Goal: Information Seeking & Learning: Learn about a topic

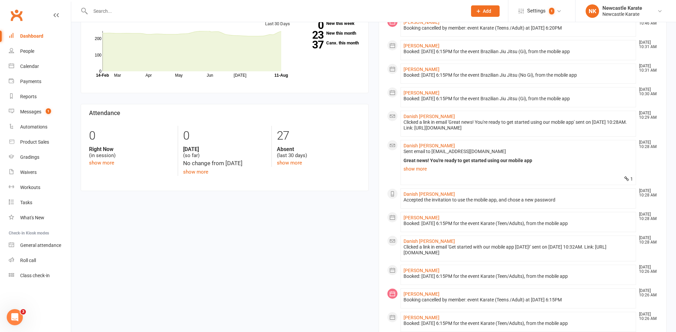
scroll to position [234, 0]
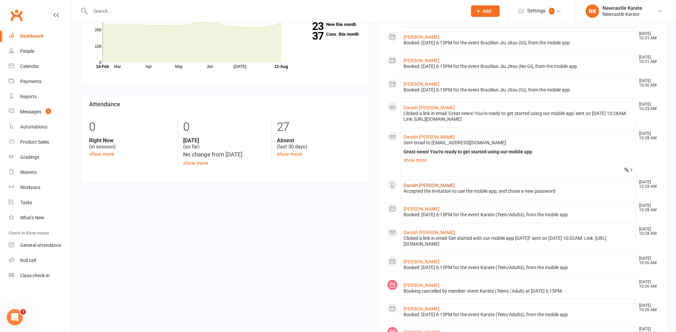
click at [417, 183] on link "Danish [PERSON_NAME]" at bounding box center [429, 184] width 51 height 5
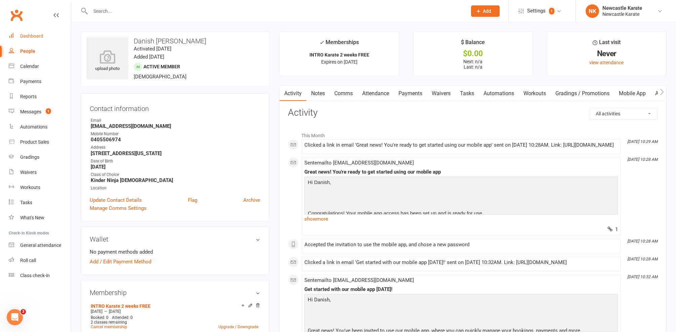
click at [55, 42] on link "Dashboard" at bounding box center [40, 36] width 62 height 15
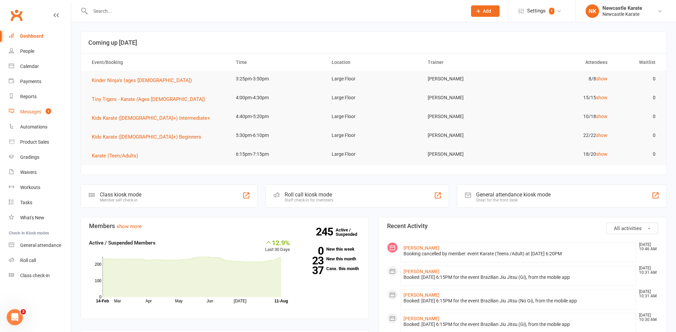
click at [40, 112] on div "Messages" at bounding box center [30, 111] width 21 height 5
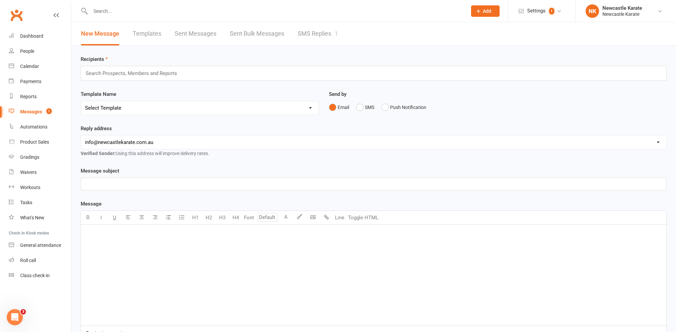
click at [330, 32] on link "SMS Replies 1" at bounding box center [318, 33] width 40 height 23
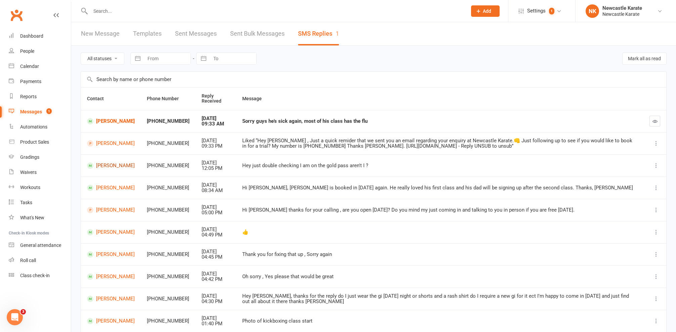
click at [100, 162] on link "[PERSON_NAME]" at bounding box center [111, 165] width 48 height 6
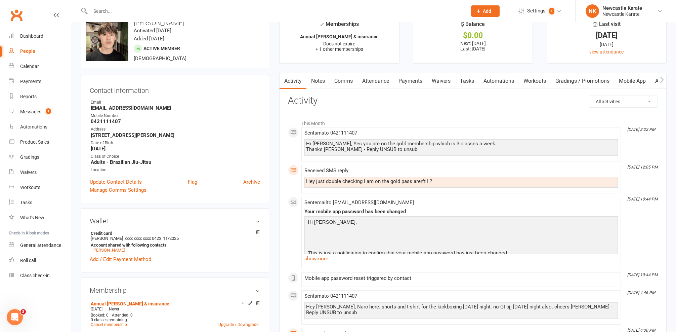
scroll to position [29, 0]
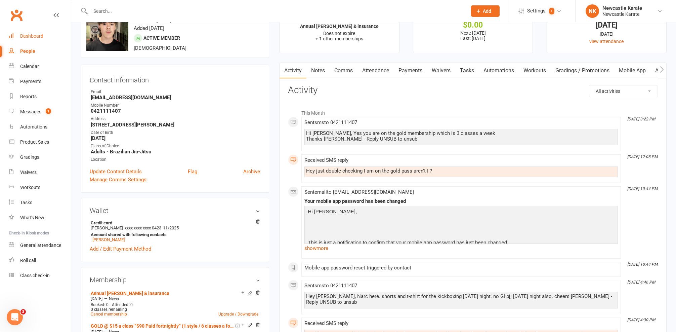
click at [37, 35] on div "Dashboard" at bounding box center [31, 35] width 23 height 5
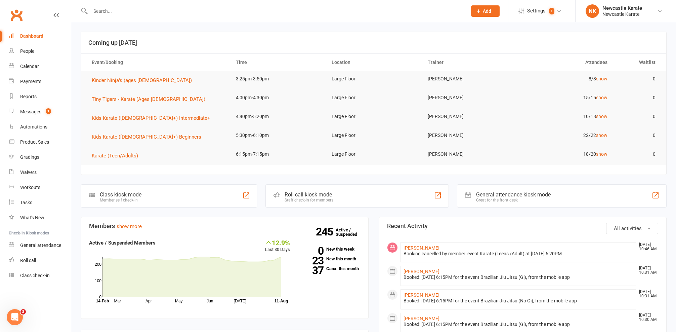
click at [31, 38] on div "Dashboard" at bounding box center [31, 35] width 23 height 5
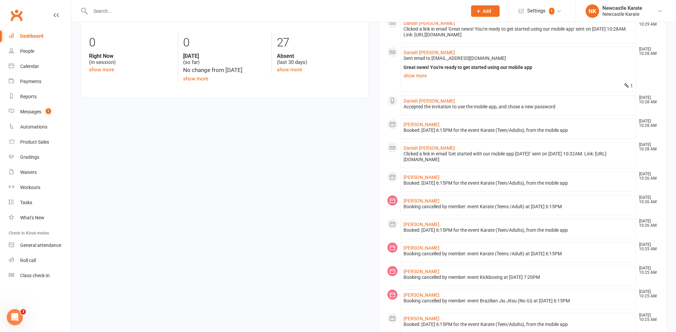
scroll to position [192, 0]
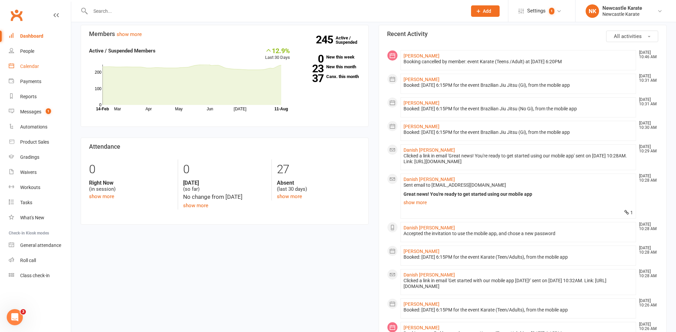
click at [26, 62] on link "Calendar" at bounding box center [40, 66] width 62 height 15
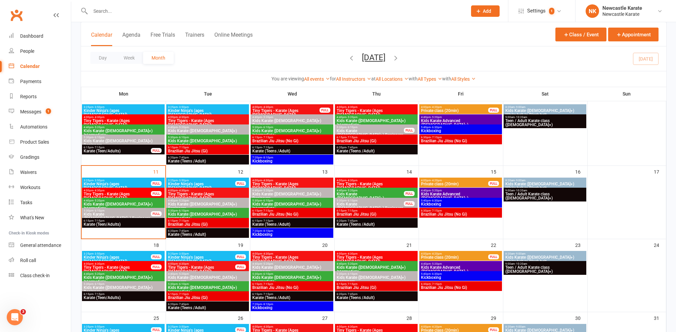
scroll to position [166, 0]
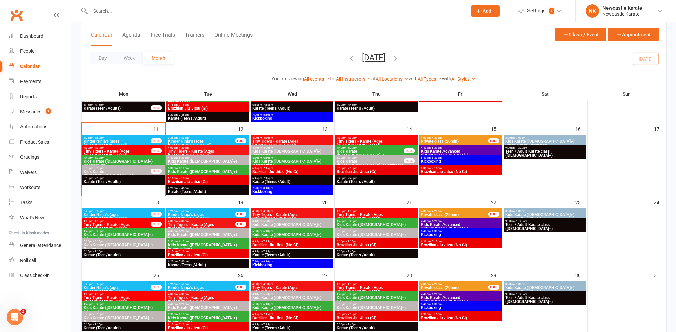
click at [232, 181] on span "Brazilian Jiu Jitsu (Gi)" at bounding box center [208, 181] width 80 height 4
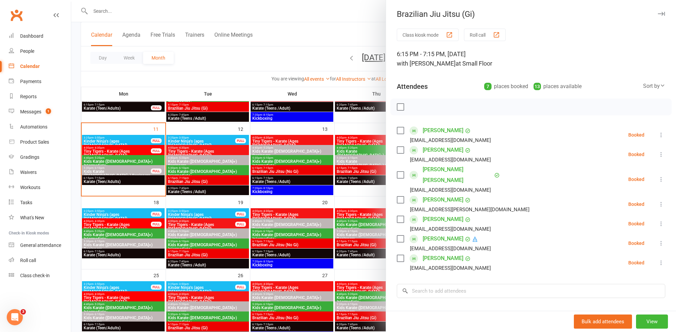
click at [232, 181] on div at bounding box center [373, 166] width 605 height 332
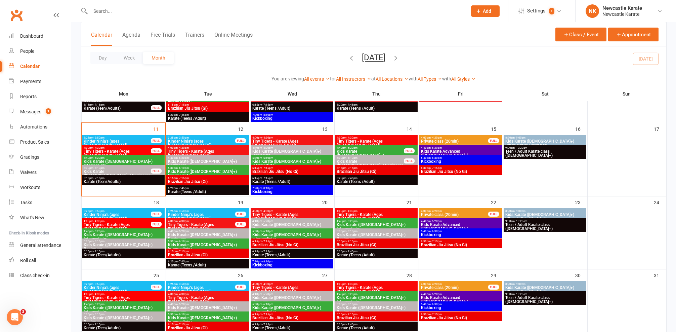
click at [269, 173] on span "Brazilian Jiu Jitsu (No Gi)" at bounding box center [292, 171] width 80 height 4
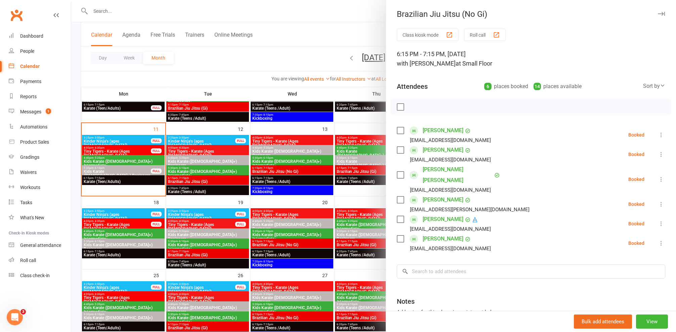
scroll to position [1, 0]
click at [338, 179] on div at bounding box center [373, 166] width 605 height 332
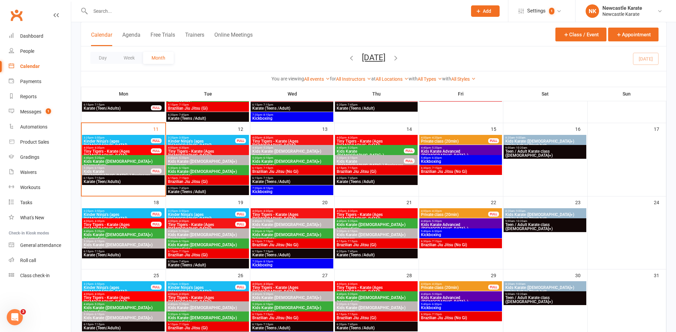
click at [385, 168] on span "6:15pm - 7:15pm" at bounding box center [376, 167] width 80 height 3
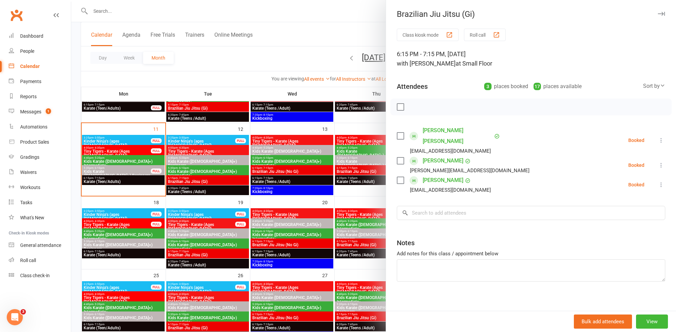
click at [381, 169] on div at bounding box center [373, 166] width 605 height 332
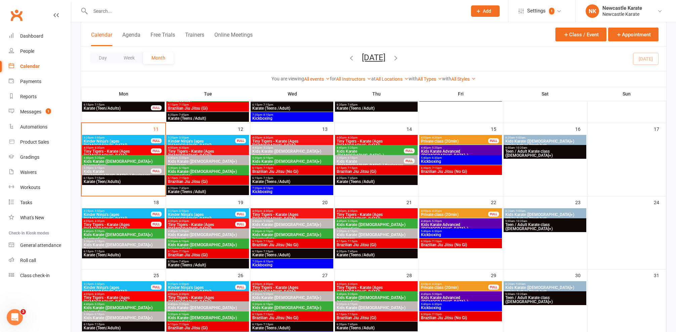
click at [442, 173] on span "Brazilian Jiu Jitsu (No Gi)" at bounding box center [461, 171] width 80 height 4
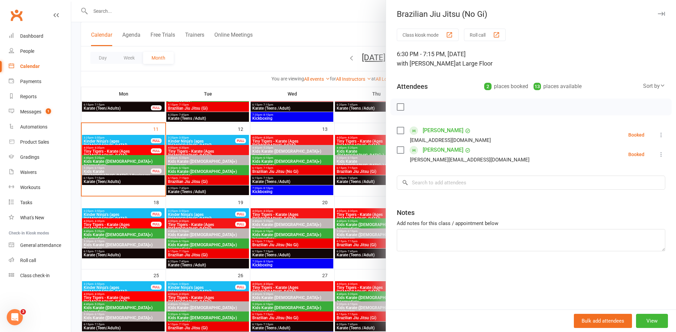
click at [366, 168] on div at bounding box center [373, 166] width 605 height 332
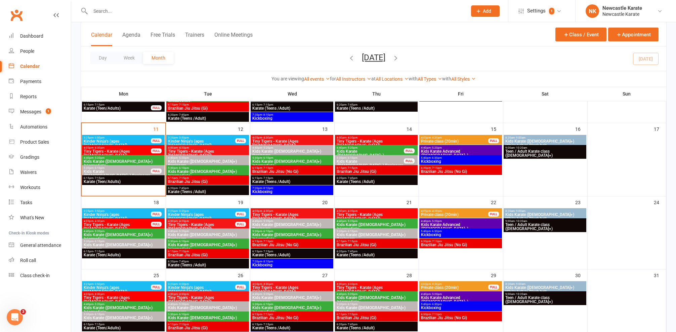
click at [443, 170] on span "Brazilian Jiu Jitsu (No Gi)" at bounding box center [461, 171] width 80 height 4
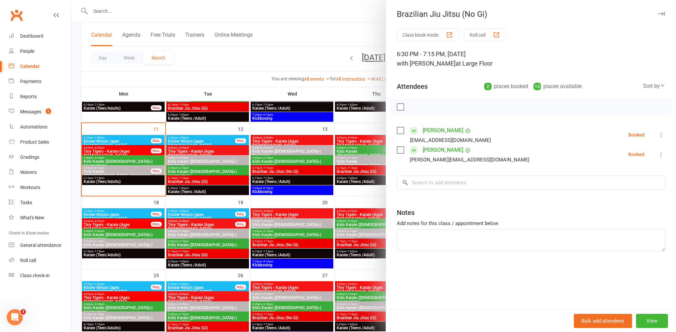
click at [354, 143] on div at bounding box center [373, 166] width 605 height 332
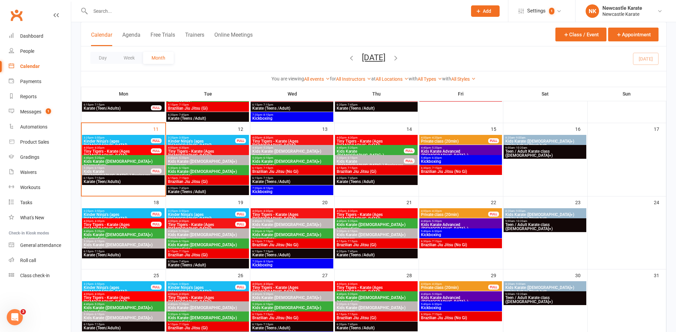
click at [423, 159] on span "Kickboxing" at bounding box center [461, 161] width 80 height 4
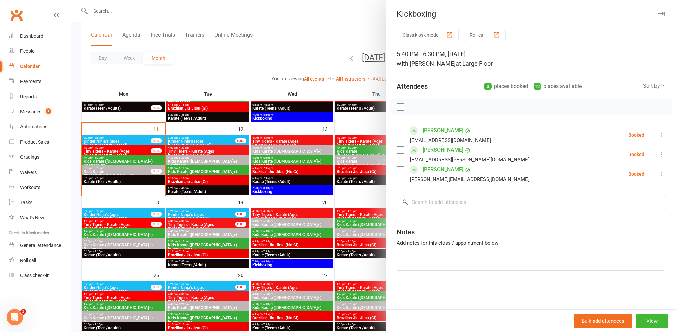
click at [318, 168] on div at bounding box center [373, 166] width 605 height 332
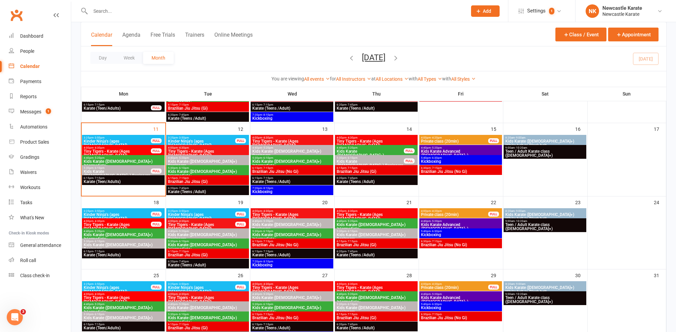
click at [280, 190] on span "Kickboxing" at bounding box center [292, 192] width 80 height 4
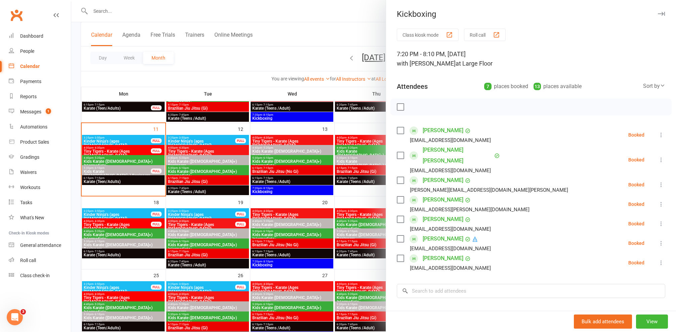
click at [285, 187] on div at bounding box center [373, 166] width 605 height 332
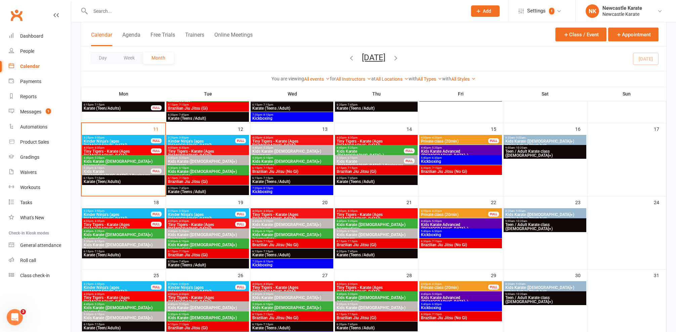
click at [446, 161] on span "Kickboxing" at bounding box center [461, 161] width 80 height 4
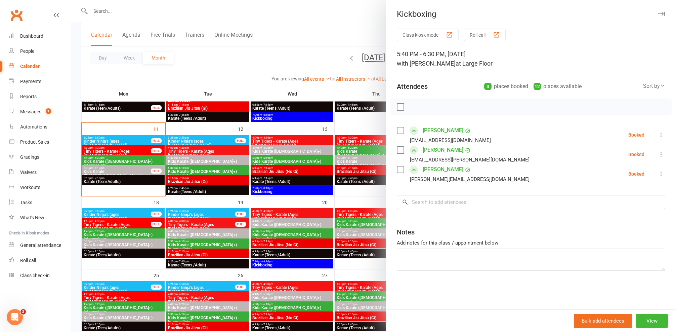
click at [348, 155] on div at bounding box center [373, 166] width 605 height 332
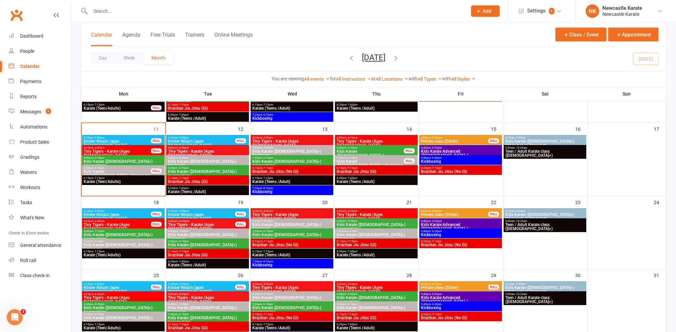
click at [457, 163] on div "5:40pm - 6:30pm Kickboxing" at bounding box center [460, 160] width 83 height 10
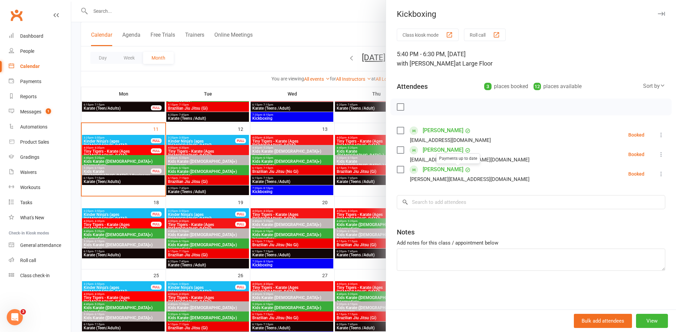
click at [341, 176] on div at bounding box center [373, 166] width 605 height 332
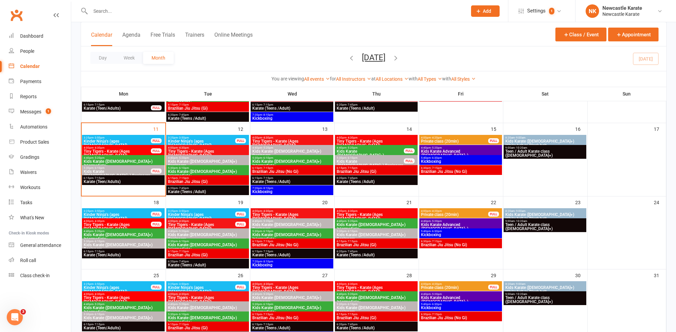
click at [447, 168] on span "6:30pm - 7:15pm" at bounding box center [461, 167] width 80 height 3
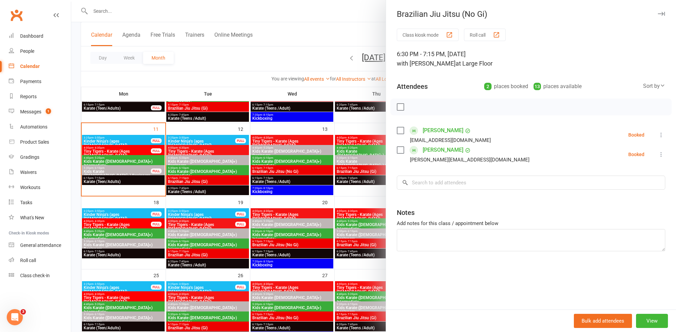
click at [355, 168] on div at bounding box center [373, 166] width 605 height 332
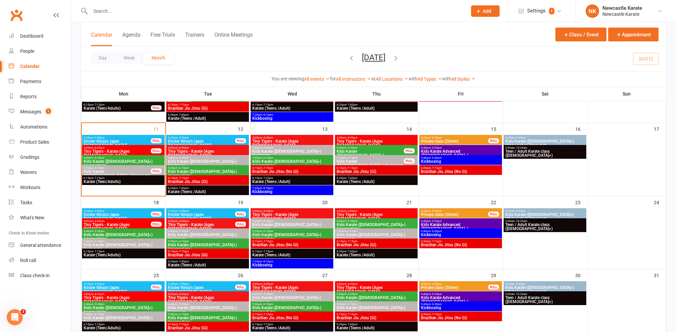
click at [567, 140] on span "Kids Karate (7yo+) White belt to Black belt" at bounding box center [545, 143] width 80 height 8
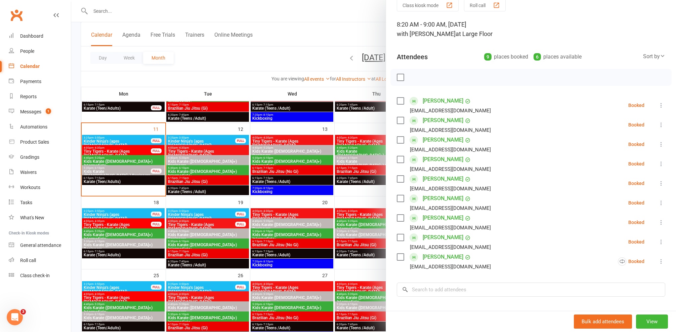
scroll to position [31, 0]
click at [264, 157] on div at bounding box center [373, 166] width 605 height 332
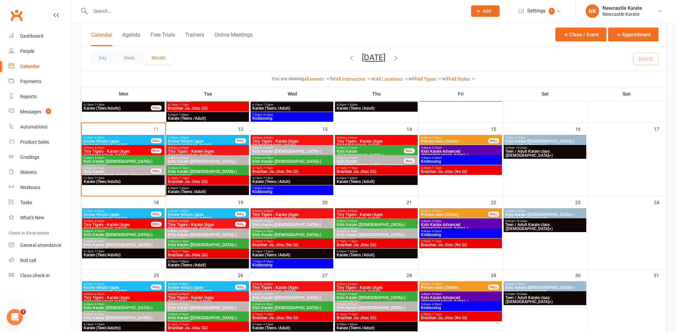
click at [528, 136] on span "8:20am - 9:00am" at bounding box center [545, 137] width 80 height 3
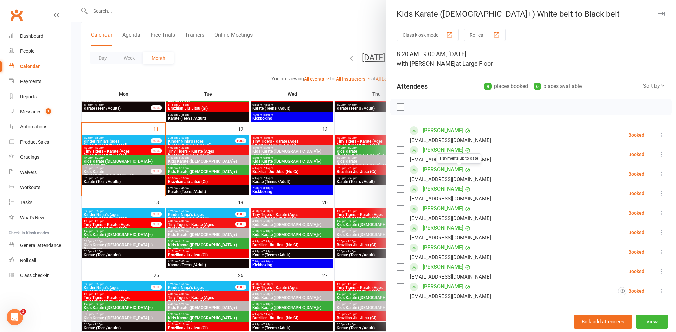
click at [435, 168] on link "Lily Robinson" at bounding box center [443, 169] width 41 height 11
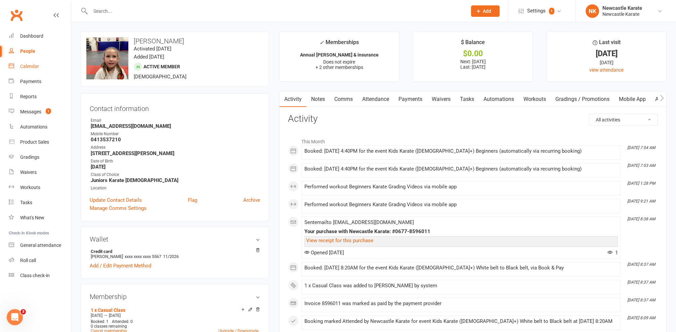
click at [28, 61] on link "Calendar" at bounding box center [40, 66] width 62 height 15
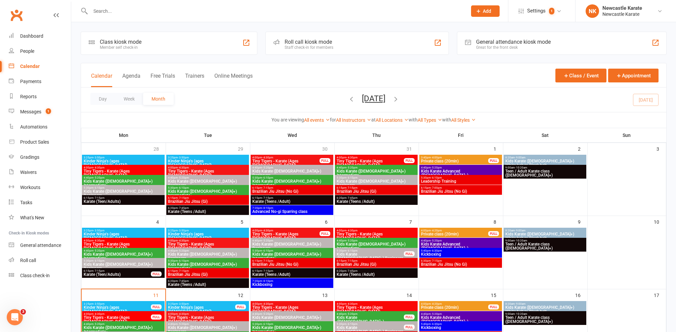
scroll to position [10, 0]
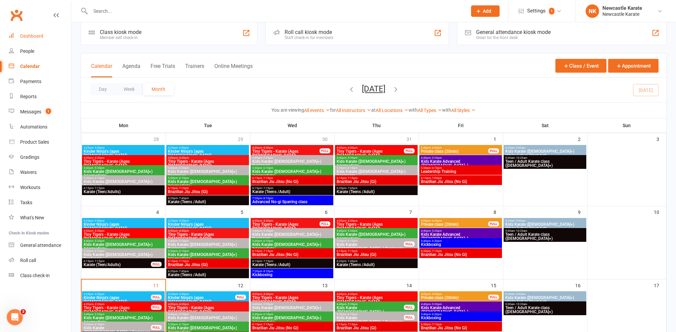
click at [26, 37] on div "Dashboard" at bounding box center [31, 35] width 23 height 5
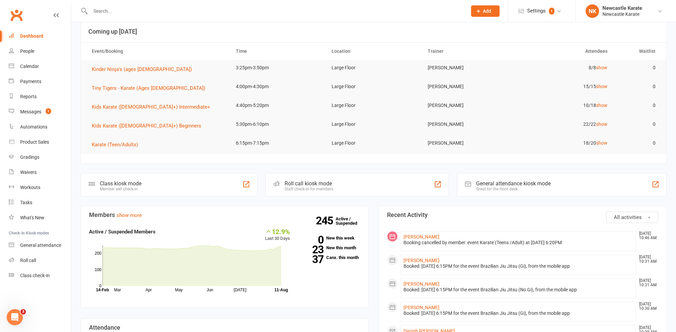
scroll to position [12, 0]
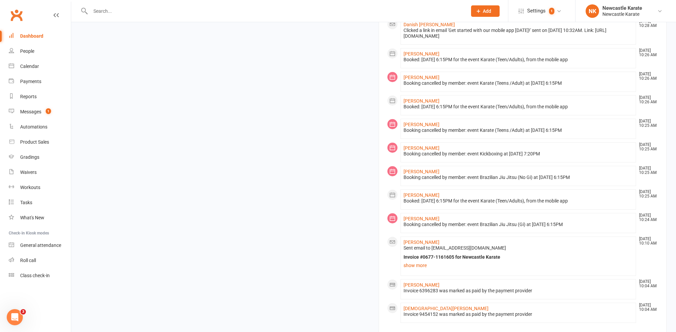
scroll to position [492, 0]
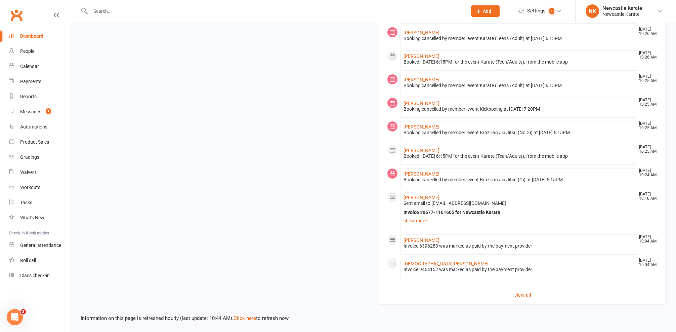
click at [418, 209] on div "Invoice #0677-1161605 for Newcastle Karate" at bounding box center [519, 212] width 230 height 6
click at [420, 216] on link "show more" at bounding box center [519, 220] width 230 height 9
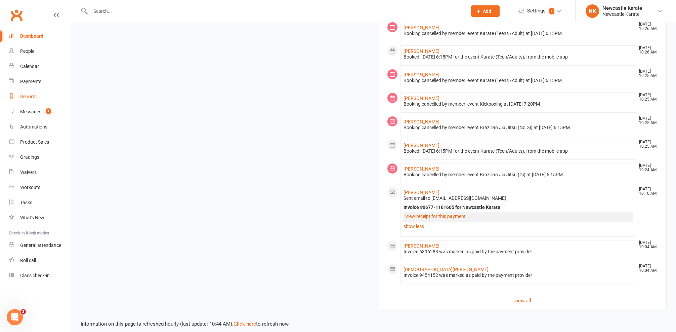
click at [43, 90] on link "Reports" at bounding box center [40, 96] width 62 height 15
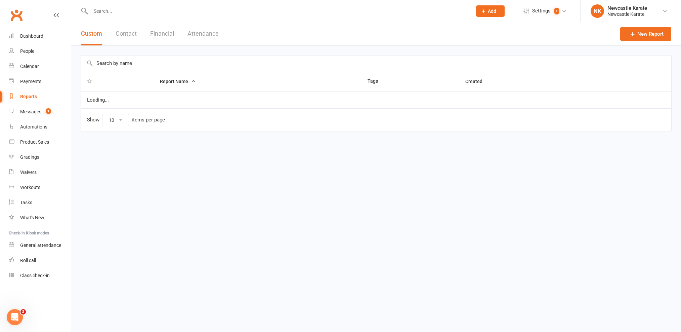
select select "25"
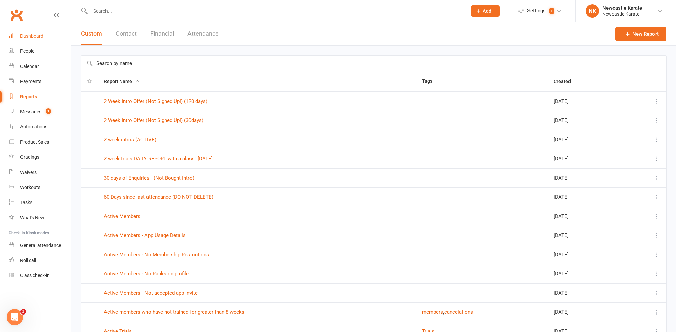
click at [38, 31] on link "Dashboard" at bounding box center [40, 36] width 62 height 15
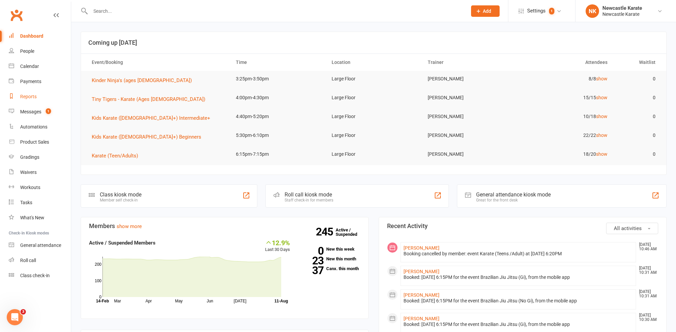
click at [27, 94] on div "Reports" at bounding box center [28, 96] width 16 height 5
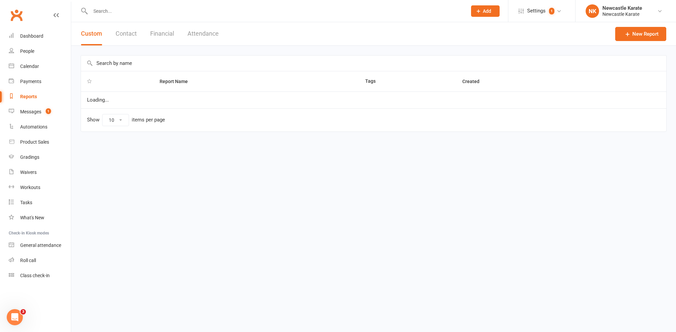
select select "25"
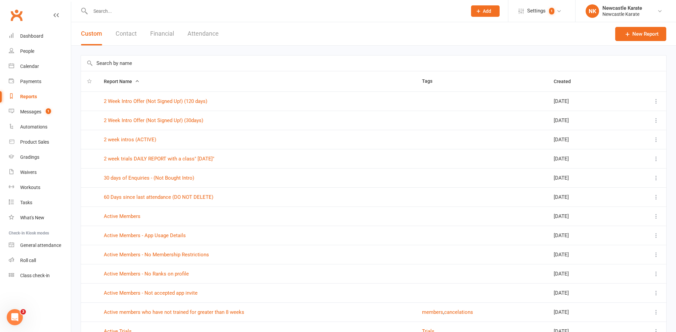
click at [130, 52] on div "Report Name Tags Created 2 Week Intro Offer (Not Signed Up!) (120 days) Jun 01,…" at bounding box center [373, 329] width 605 height 567
click at [134, 66] on input "text" at bounding box center [373, 62] width 585 height 15
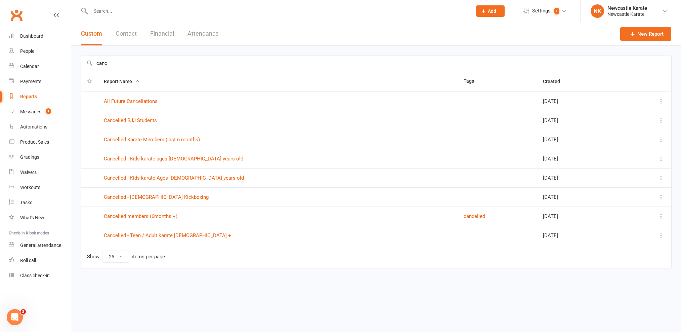
type input "canc"
click at [150, 98] on td "All Future Cancellations" at bounding box center [278, 100] width 360 height 19
click at [149, 99] on link "All Future Cancellations" at bounding box center [131, 101] width 54 height 6
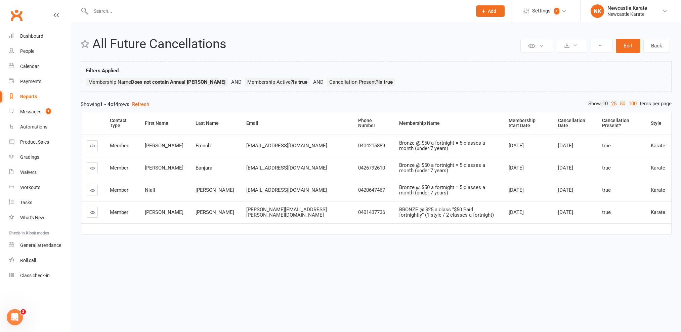
click at [29, 96] on div "Reports" at bounding box center [28, 96] width 17 height 5
select select "25"
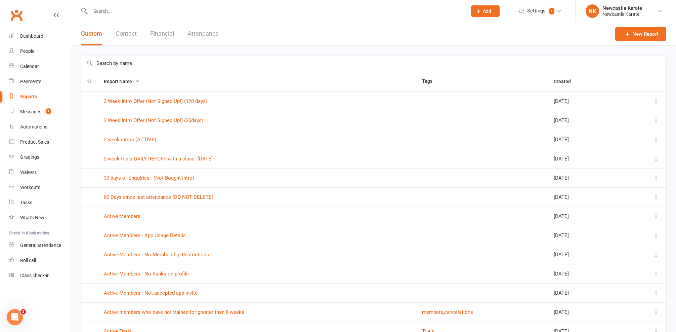
click at [152, 60] on input "text" at bounding box center [373, 62] width 585 height 15
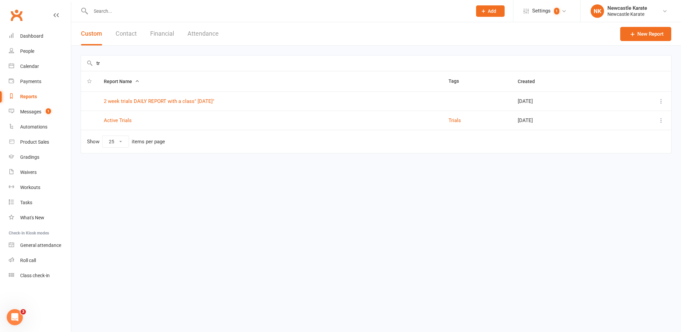
type input "t"
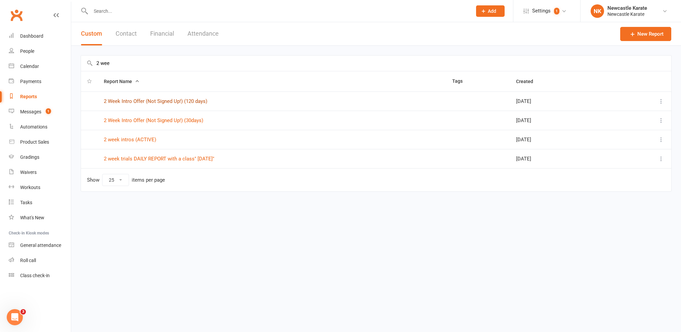
type input "2 wee"
click at [170, 101] on link "2 Week Intro Offer (Not Signed Up!) (120 days)" at bounding box center [155, 101] width 103 height 6
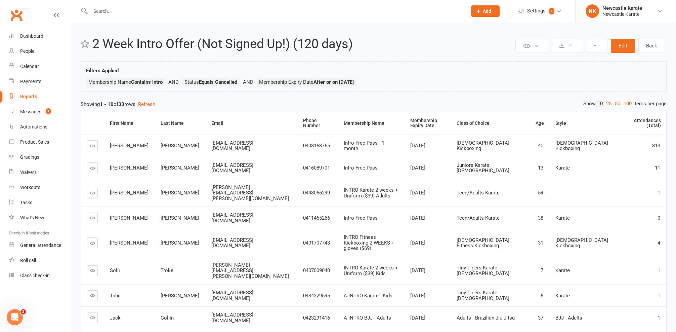
select select "25"
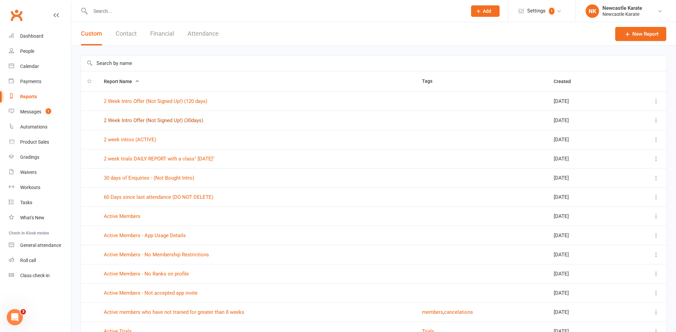
click at [161, 122] on link "2 Week Intro Offer (Not Signed Up!) (30days)" at bounding box center [153, 120] width 99 height 6
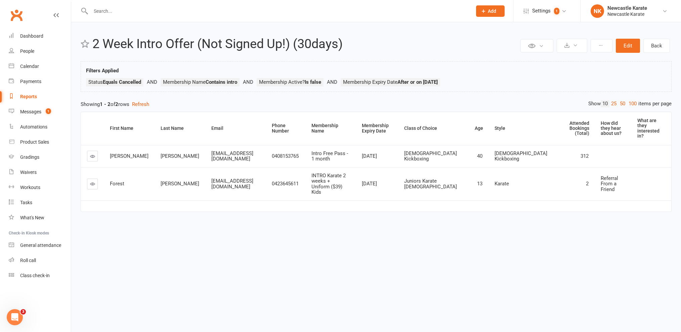
click at [84, 167] on td at bounding box center [92, 183] width 23 height 33
click at [94, 181] on icon at bounding box center [92, 183] width 5 height 5
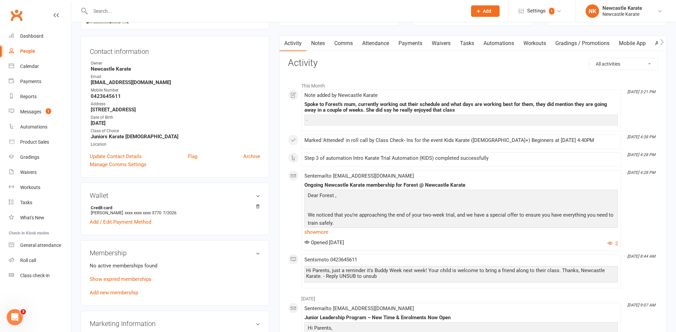
scroll to position [12, 0]
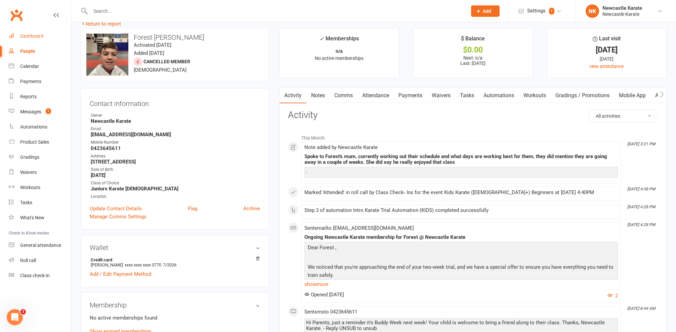
click at [38, 35] on div "Dashboard" at bounding box center [31, 35] width 23 height 5
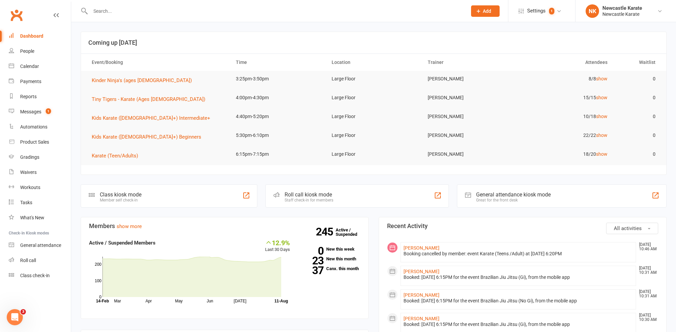
scroll to position [1, 0]
click at [215, 9] on input "text" at bounding box center [275, 10] width 374 height 9
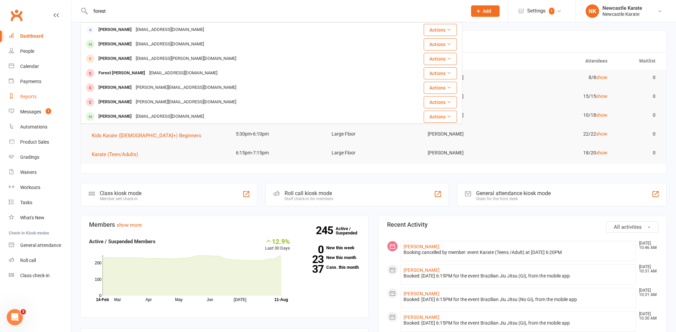
type input "forest"
click at [32, 98] on div "Reports" at bounding box center [28, 96] width 16 height 5
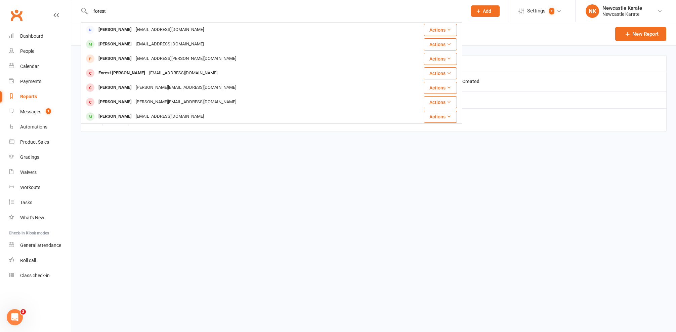
select select "25"
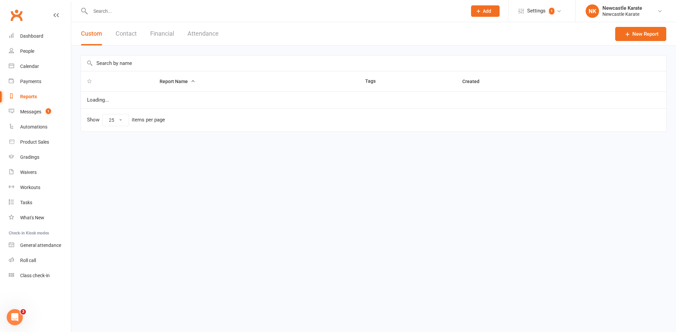
click at [146, 66] on input "text" at bounding box center [373, 62] width 585 height 15
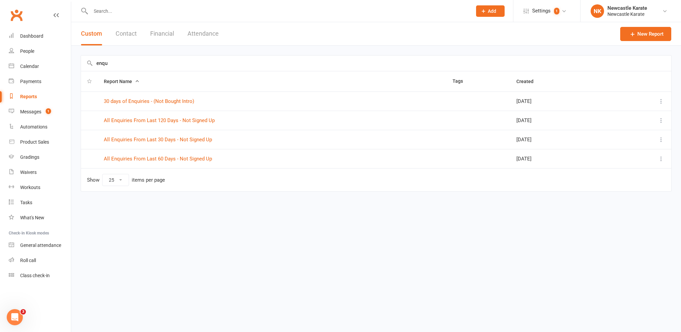
type input "enquired"
click at [142, 101] on link "30 days of Enquiries - (Not Bought Intro)" at bounding box center [149, 101] width 90 height 6
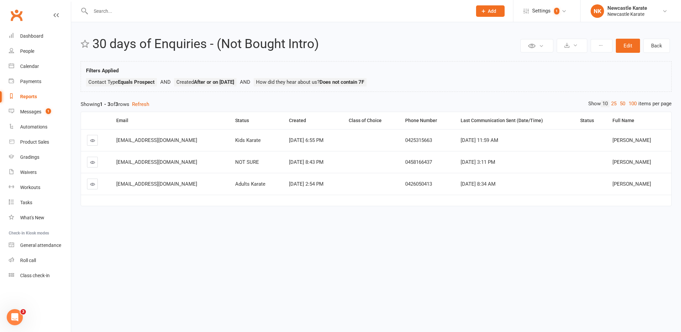
click at [41, 25] on div "Clubworx" at bounding box center [35, 19] width 71 height 25
click at [39, 35] on div "Dashboard" at bounding box center [31, 35] width 23 height 5
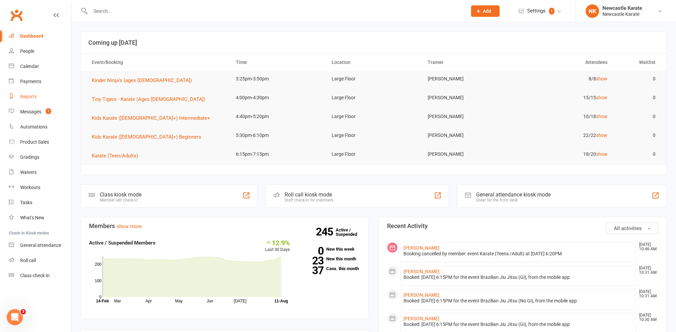
click at [37, 98] on link "Reports" at bounding box center [40, 96] width 62 height 15
select select "25"
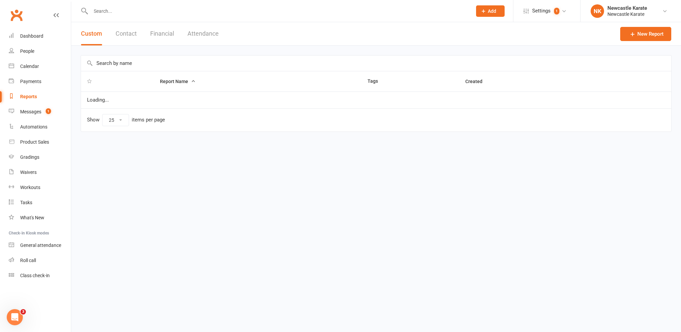
click at [171, 58] on input "text" at bounding box center [376, 62] width 590 height 15
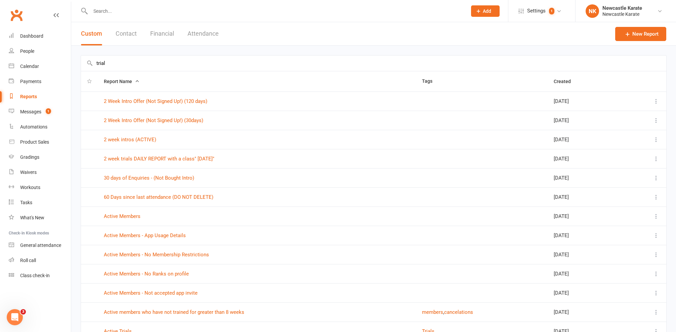
type input "trials"
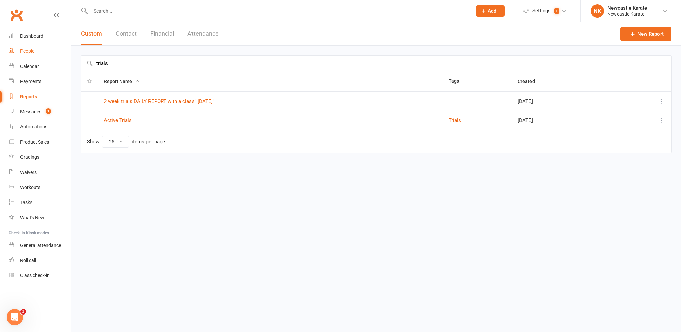
drag, startPoint x: 157, startPoint y: 61, endPoint x: 9, endPoint y: 56, distance: 147.3
click at [9, 56] on ui-view "Prospect Member Non-attending contact Class / event Appointment Grading event T…" at bounding box center [340, 87] width 681 height 170
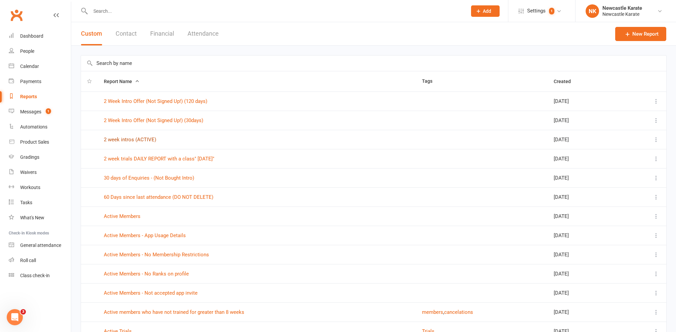
click at [137, 137] on link "2 week intros (ACTIVE)" at bounding box center [130, 139] width 52 height 6
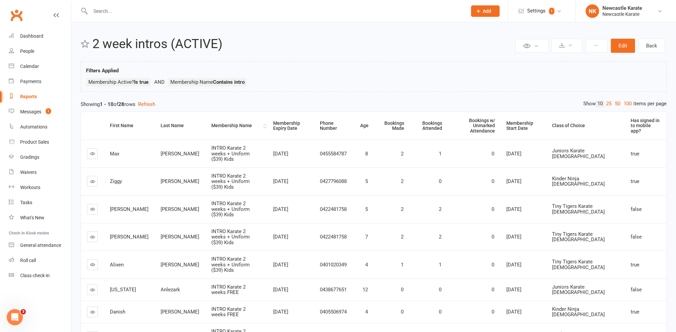
scroll to position [9, 0]
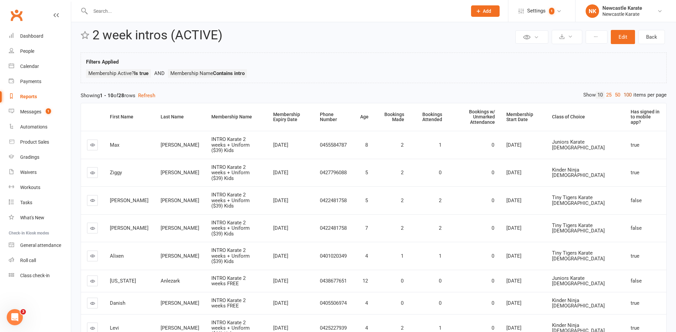
click at [629, 96] on link "100" at bounding box center [627, 94] width 11 height 7
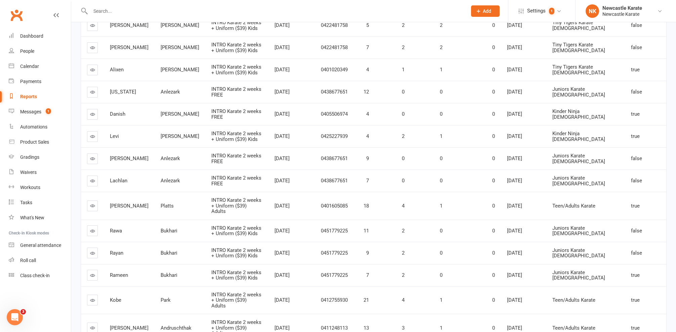
scroll to position [0, 0]
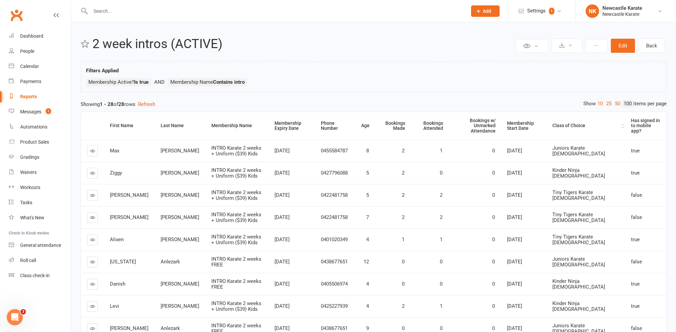
click at [576, 124] on div "Class of Choice" at bounding box center [585, 125] width 67 height 5
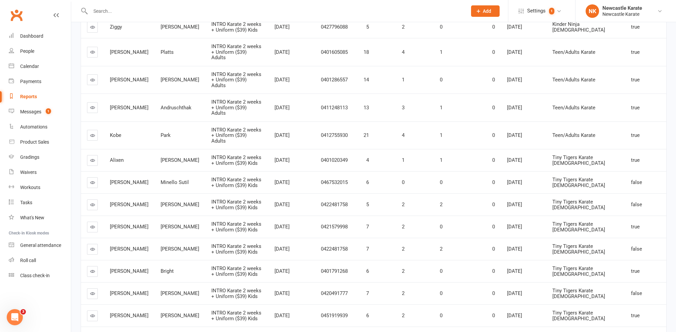
scroll to position [462, 0]
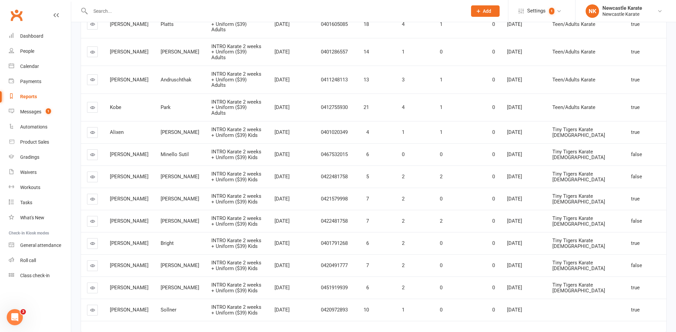
click at [91, 304] on link at bounding box center [92, 309] width 11 height 11
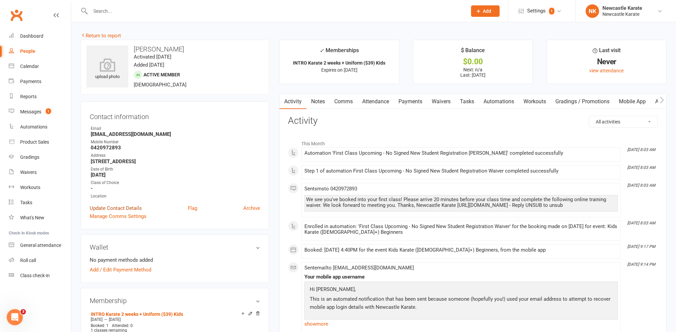
click at [126, 206] on link "Update Contact Details" at bounding box center [116, 208] width 52 height 8
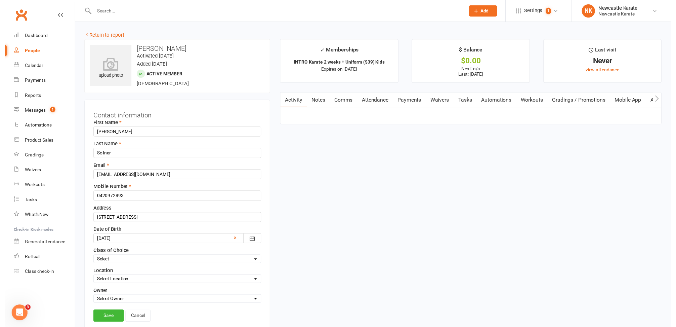
scroll to position [40, 0]
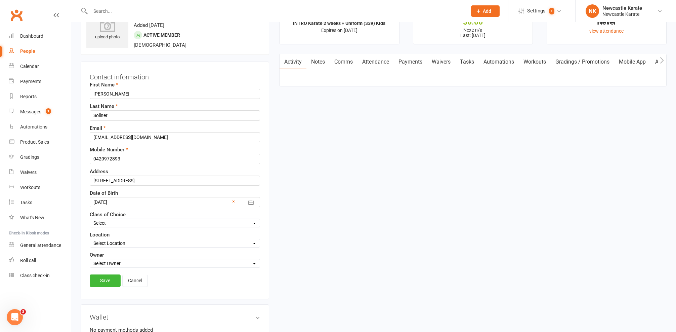
select select "Juniors Karate 7-12yo"
click at [106, 285] on link "Save" at bounding box center [105, 280] width 31 height 12
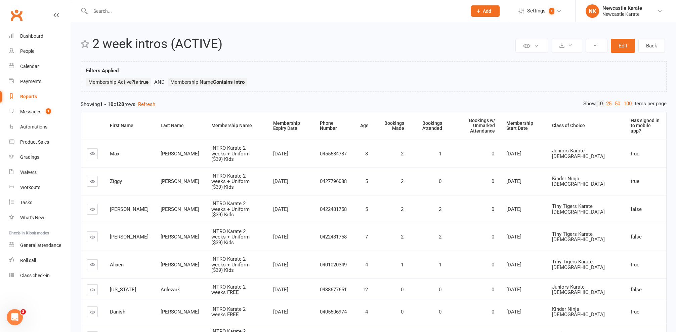
scroll to position [80, 0]
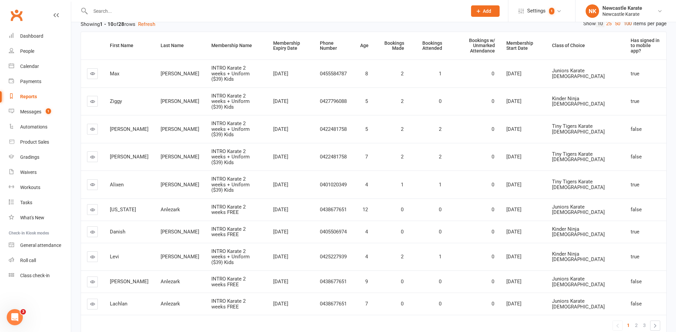
click at [628, 25] on link "100" at bounding box center [627, 23] width 11 height 7
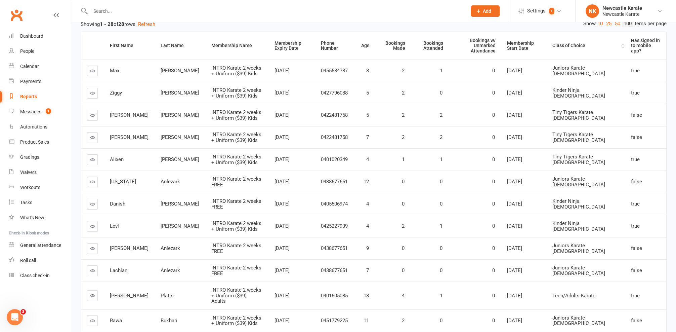
click at [588, 45] on div "Class of Choice" at bounding box center [585, 45] width 67 height 5
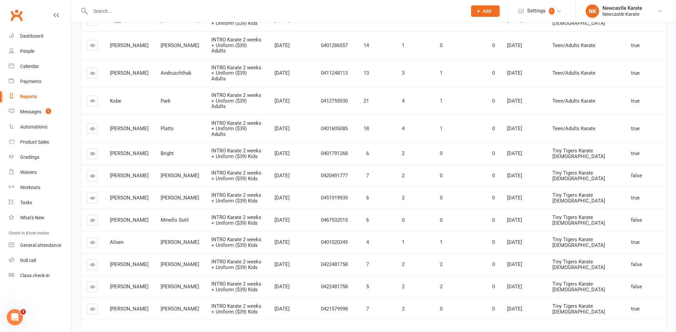
scroll to position [346, 0]
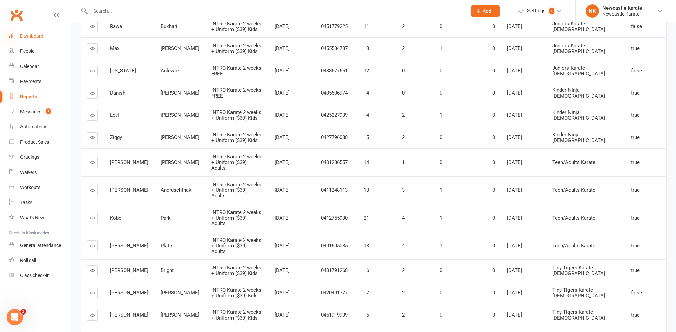
click at [12, 36] on icon at bounding box center [11, 35] width 5 height 5
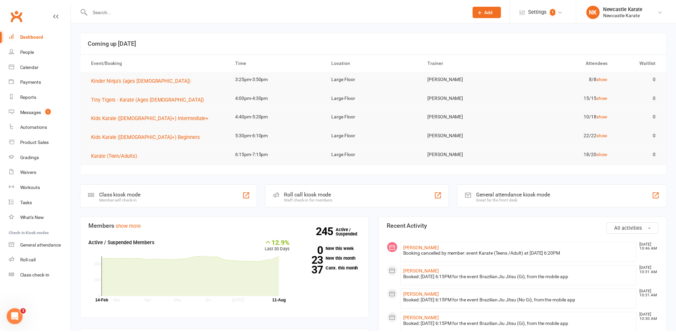
scroll to position [194, 0]
click at [27, 98] on div "Reports" at bounding box center [28, 96] width 16 height 5
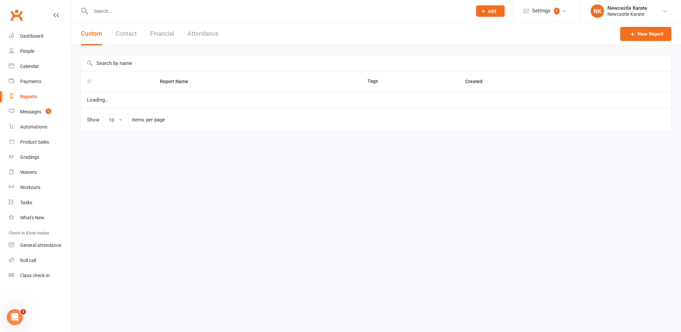
select select "25"
click at [124, 66] on input "text" at bounding box center [376, 62] width 590 height 15
type input "juniors"
click at [118, 102] on link "Grading List - Juniors" at bounding box center [128, 101] width 48 height 6
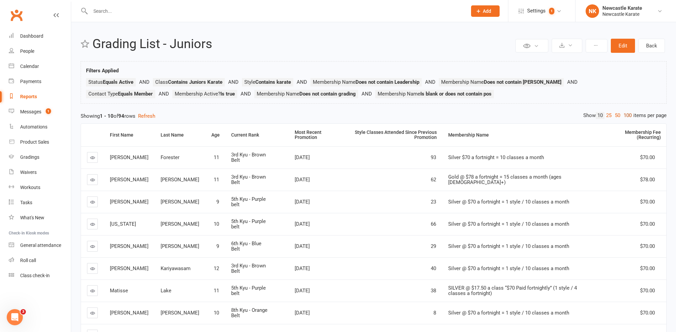
click at [624, 115] on link "100" at bounding box center [627, 115] width 11 height 7
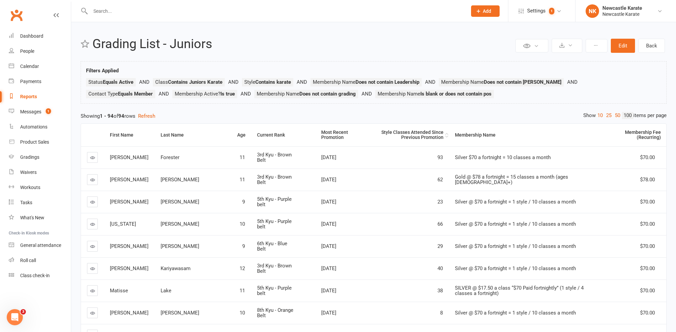
click at [410, 134] on div "Style Classes Attended Since Previous Promotion" at bounding box center [408, 135] width 72 height 10
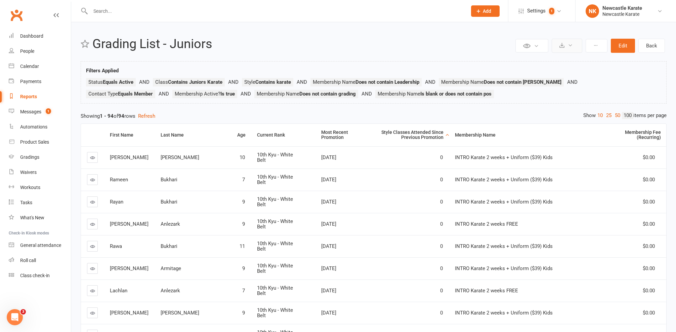
click at [572, 43] on icon at bounding box center [570, 45] width 5 height 5
click at [536, 60] on link "Export to CSV" at bounding box center [546, 61] width 71 height 13
select select "25"
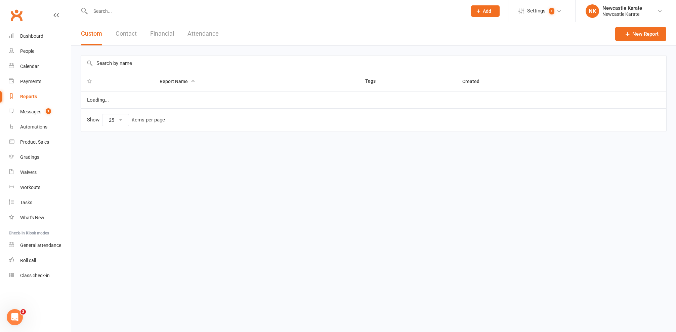
click at [151, 63] on input "text" at bounding box center [373, 62] width 585 height 15
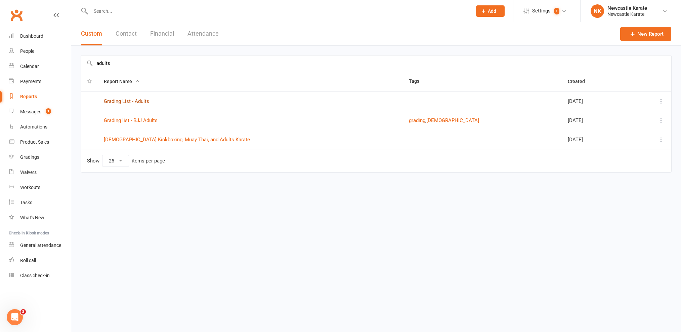
type input "adults"
click at [127, 101] on link "Grading List - Adults" at bounding box center [126, 101] width 45 height 6
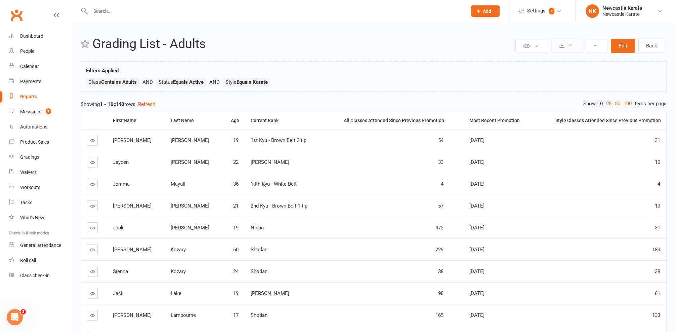
click at [566, 46] on button at bounding box center [567, 46] width 31 height 14
click at [546, 62] on link "Export to CSV" at bounding box center [546, 61] width 71 height 13
click at [49, 35] on link "Dashboard" at bounding box center [40, 36] width 62 height 15
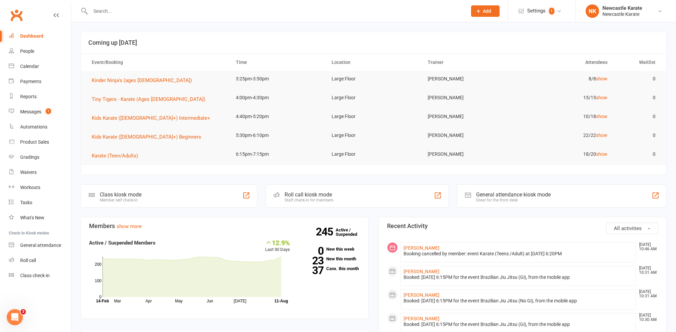
click at [239, 12] on input "text" at bounding box center [275, 10] width 374 height 9
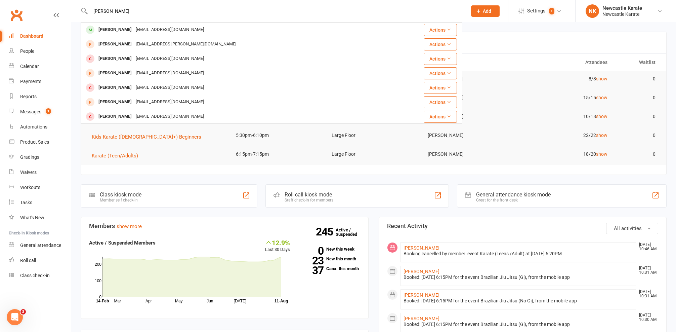
type input "Oliver Carle"
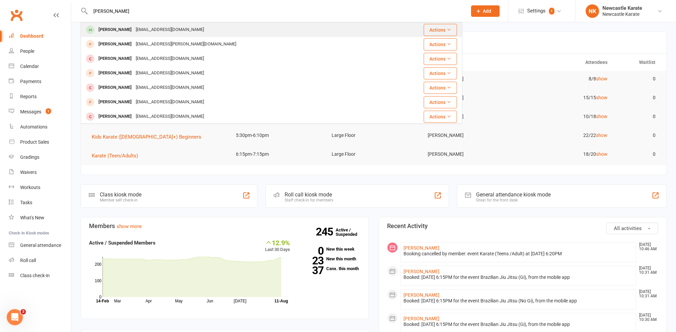
drag, startPoint x: 239, startPoint y: 12, endPoint x: 130, endPoint y: 29, distance: 110.4
click at [134, 29] on div "mansa96@hotmail.com" at bounding box center [170, 30] width 72 height 10
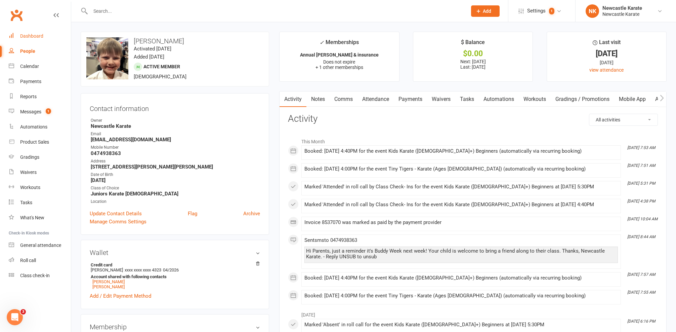
click at [47, 33] on link "Dashboard" at bounding box center [40, 36] width 62 height 15
